Goal: Information Seeking & Learning: Learn about a topic

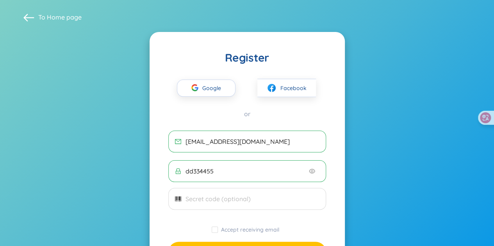
scroll to position [63, 0]
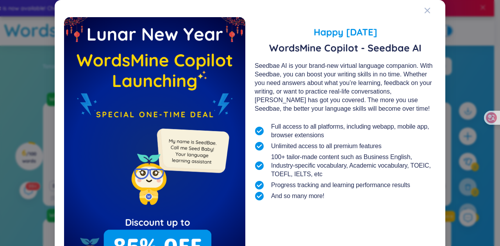
drag, startPoint x: 366, startPoint y: 49, endPoint x: 408, endPoint y: 48, distance: 41.4
click at [408, 48] on span "WordsMine Copilot - Seedbae AI" at bounding box center [345, 48] width 181 height 12
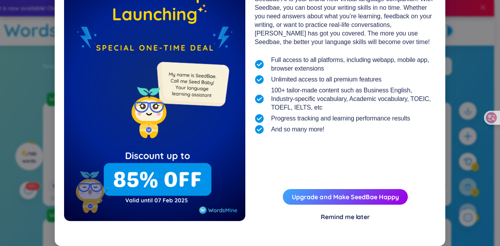
click at [350, 219] on div "Remind me later" at bounding box center [345, 217] width 49 height 9
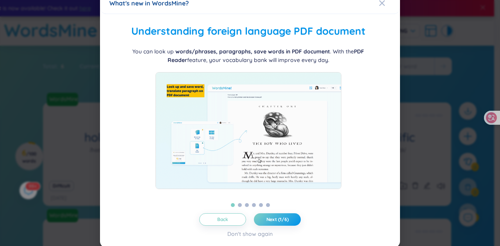
scroll to position [9, 0]
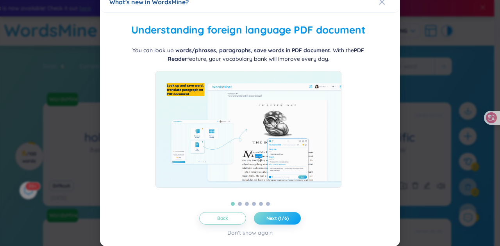
click at [293, 219] on button "Next (1/6)" at bounding box center [277, 218] width 47 height 12
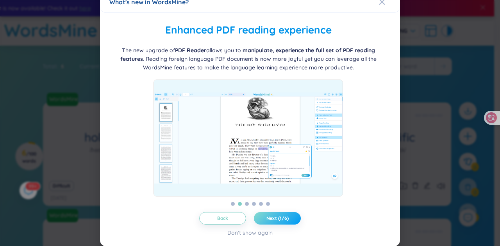
click at [293, 219] on button "Next (1/6)" at bounding box center [277, 218] width 47 height 12
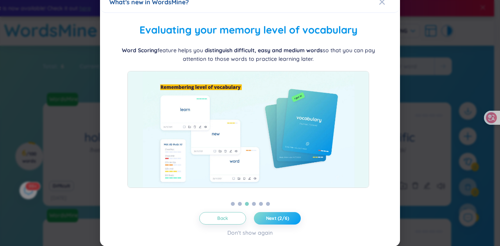
click at [293, 219] on button "Next (2/6)" at bounding box center [277, 218] width 47 height 12
click at [379, 4] on icon "Close" at bounding box center [382, 2] width 6 height 6
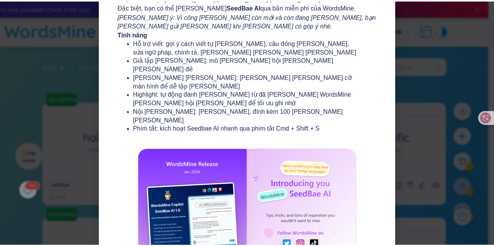
scroll to position [148, 0]
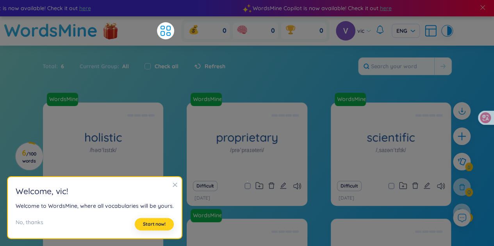
click at [153, 223] on span "Start now!" at bounding box center [154, 224] width 23 height 6
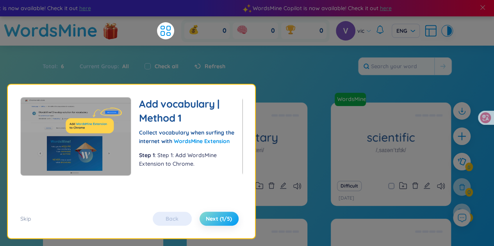
click at [216, 214] on button "Next (1/5)" at bounding box center [219, 219] width 39 height 14
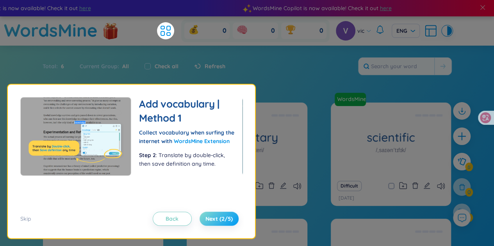
click at [216, 214] on button "Next (2/5)" at bounding box center [219, 219] width 39 height 14
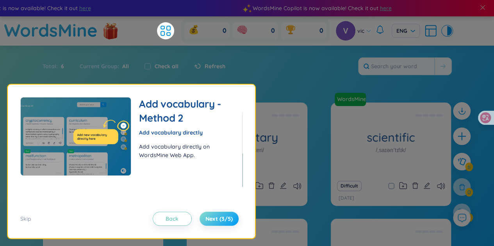
click at [216, 214] on button "Next (3/5)" at bounding box center [219, 219] width 39 height 14
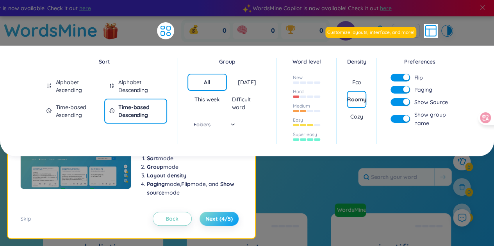
click at [216, 214] on button "Next (4/5)" at bounding box center [219, 219] width 39 height 14
click at [264, 35] on div "0" at bounding box center [255, 31] width 45 height 16
click at [339, 135] on div "Density Eco Roomy Cozy" at bounding box center [357, 102] width 40 height 96
click at [348, 75] on div "Eco" at bounding box center [357, 82] width 20 height 17
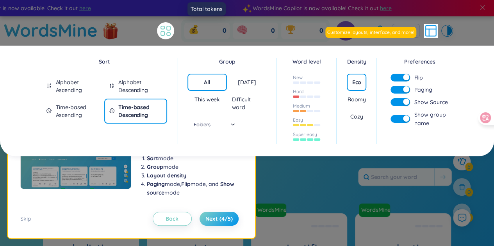
click at [172, 31] on icon at bounding box center [166, 31] width 14 height 14
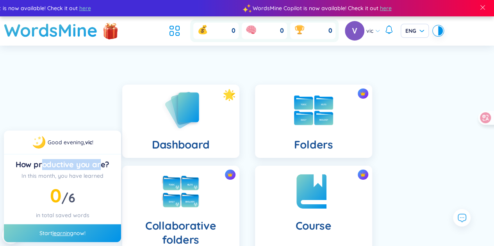
drag, startPoint x: 41, startPoint y: 169, endPoint x: 110, endPoint y: 164, distance: 69.3
click at [99, 167] on div "How productive you are?" at bounding box center [62, 164] width 105 height 11
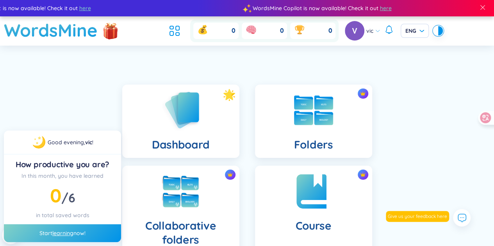
click at [114, 164] on div "How productive you are?" at bounding box center [62, 164] width 105 height 11
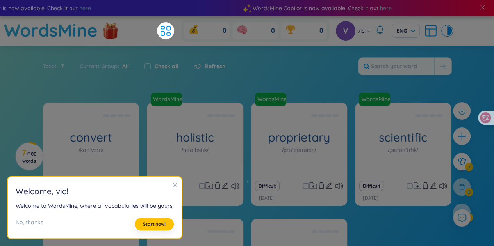
click at [173, 189] on div at bounding box center [174, 185] width 5 height 9
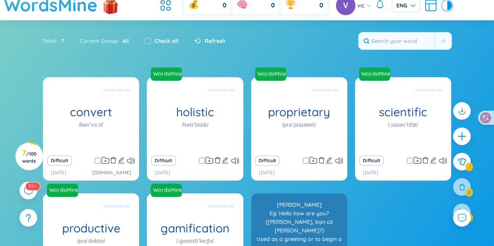
scroll to position [116, 0]
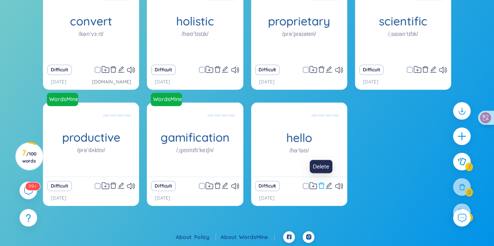
click at [322, 186] on icon "delete" at bounding box center [321, 185] width 7 height 7
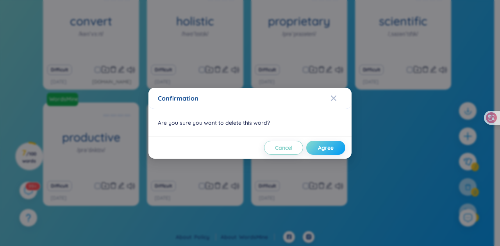
click at [325, 150] on span "Agree" at bounding box center [326, 148] width 16 height 8
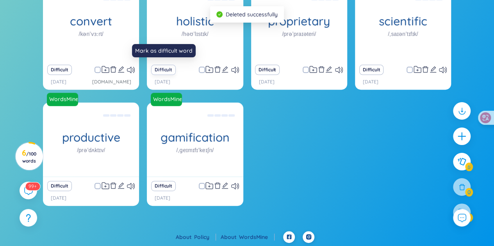
scroll to position [0, 0]
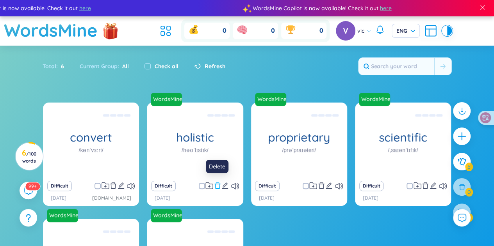
click at [217, 186] on icon "delete" at bounding box center [217, 185] width 7 height 7
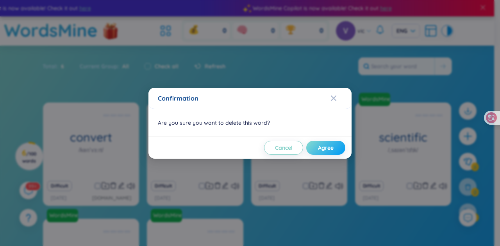
click at [325, 152] on button "Agree" at bounding box center [325, 148] width 39 height 14
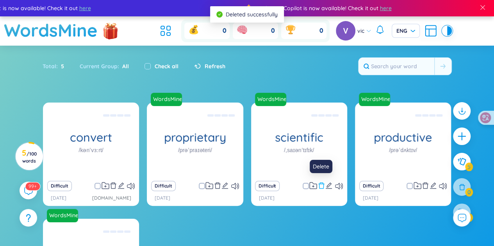
click at [323, 185] on icon "delete" at bounding box center [321, 185] width 7 height 7
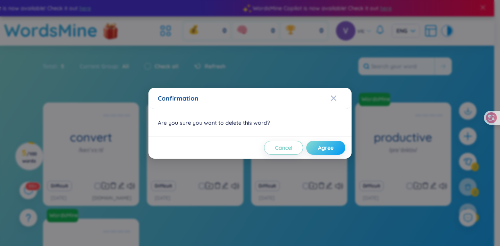
click at [331, 142] on button "Agree" at bounding box center [325, 148] width 39 height 14
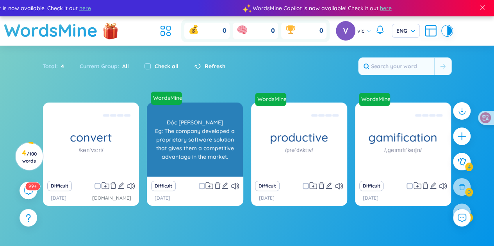
click at [200, 152] on div "Độc [PERSON_NAME] Eg: The company developed a proprietary software solution tha…" at bounding box center [195, 140] width 88 height 70
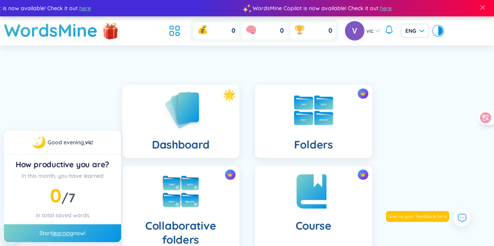
click at [75, 231] on div "Start learning now!" at bounding box center [62, 234] width 117 height 18
click at [66, 234] on link "learning" at bounding box center [62, 233] width 21 height 7
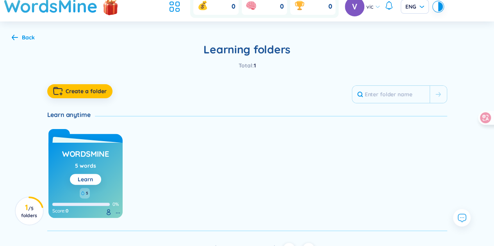
scroll to position [36, 0]
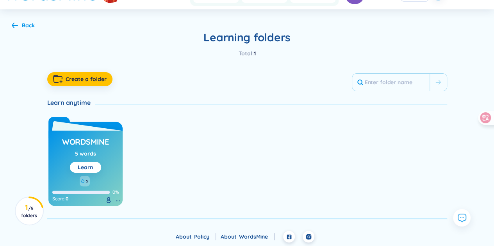
click at [85, 169] on link "Learn" at bounding box center [85, 167] width 15 height 7
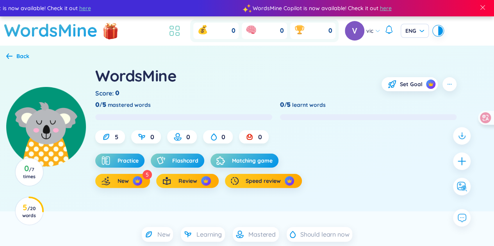
click at [181, 32] on li at bounding box center [174, 30] width 17 height 17
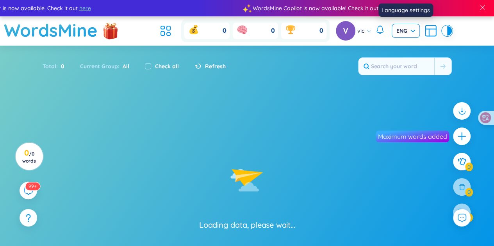
click at [416, 31] on div "ENG" at bounding box center [406, 31] width 28 height 14
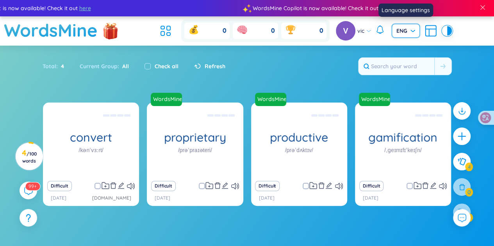
click at [405, 29] on span "ENG" at bounding box center [405, 31] width 19 height 8
click at [407, 29] on span "ENG" at bounding box center [405, 31] width 19 height 8
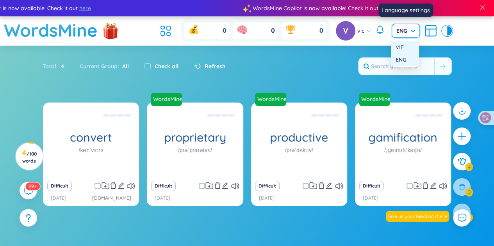
click at [403, 50] on div "VIE" at bounding box center [405, 47] width 19 height 9
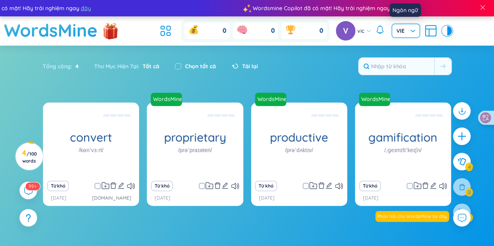
click at [410, 30] on span "VIE" at bounding box center [405, 31] width 19 height 8
click at [408, 54] on div "ENG" at bounding box center [405, 60] width 28 height 12
